Goal: Information Seeking & Learning: Learn about a topic

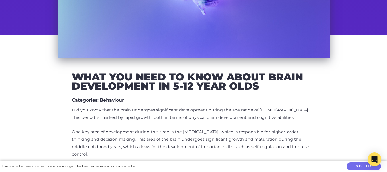
scroll to position [166, 0]
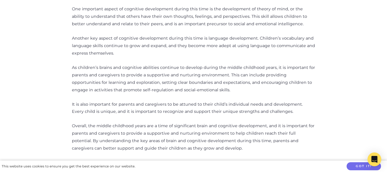
scroll to position [413, 0]
